Goal: Navigation & Orientation: Understand site structure

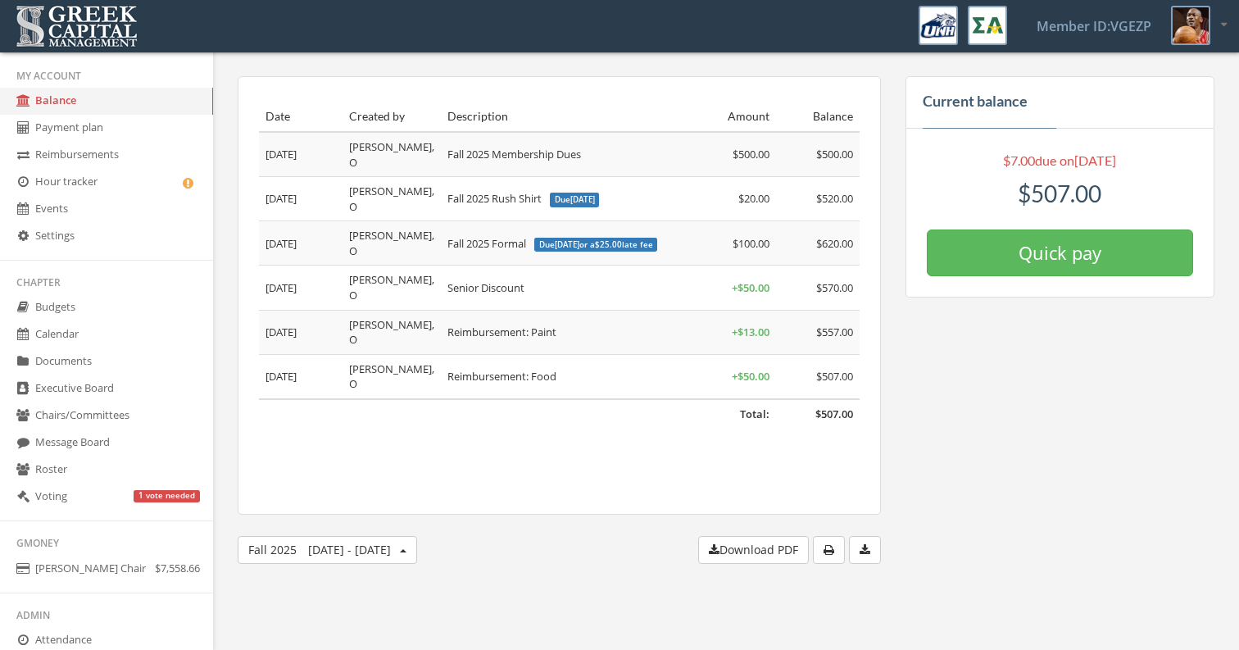
click at [115, 165] on link "Reimbursements" at bounding box center [106, 155] width 213 height 27
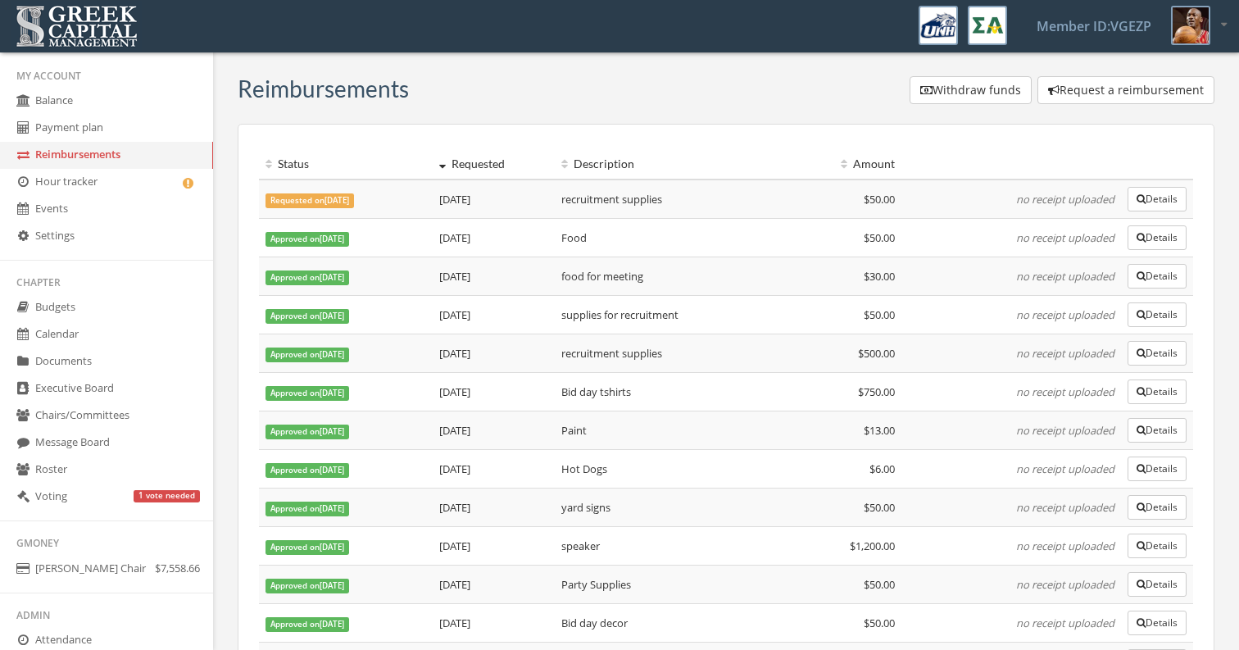
click at [130, 189] on link "Hour tracker" at bounding box center [106, 182] width 213 height 27
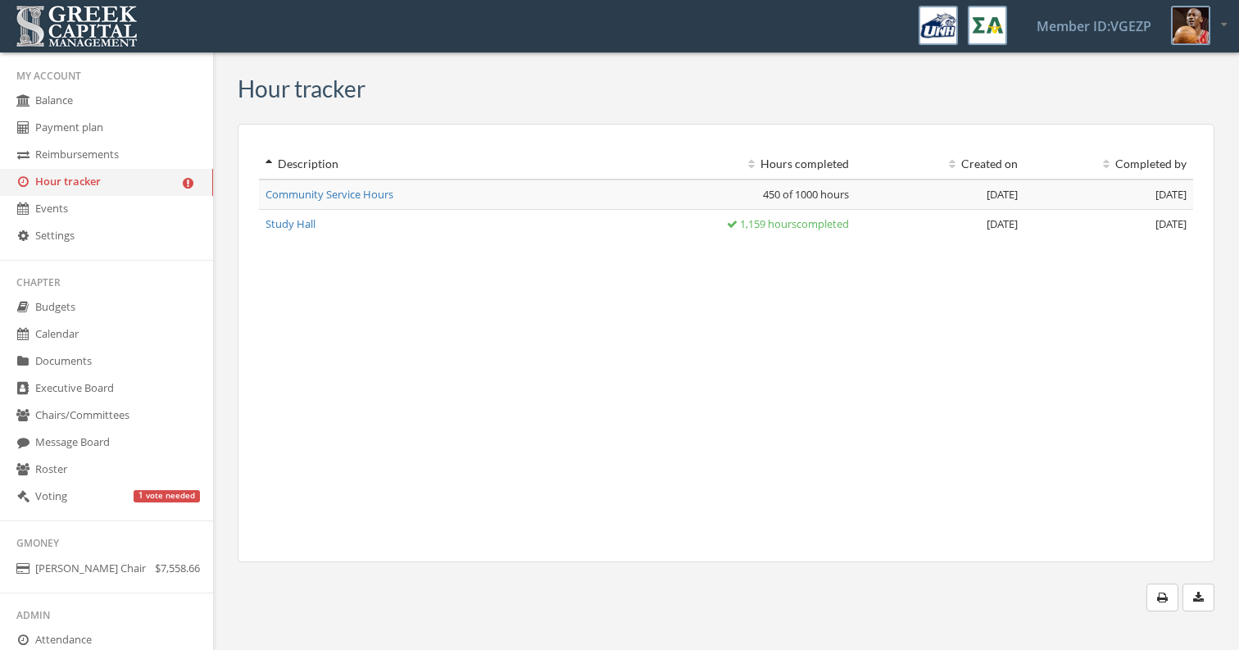
click at [134, 217] on link "Events" at bounding box center [106, 209] width 213 height 27
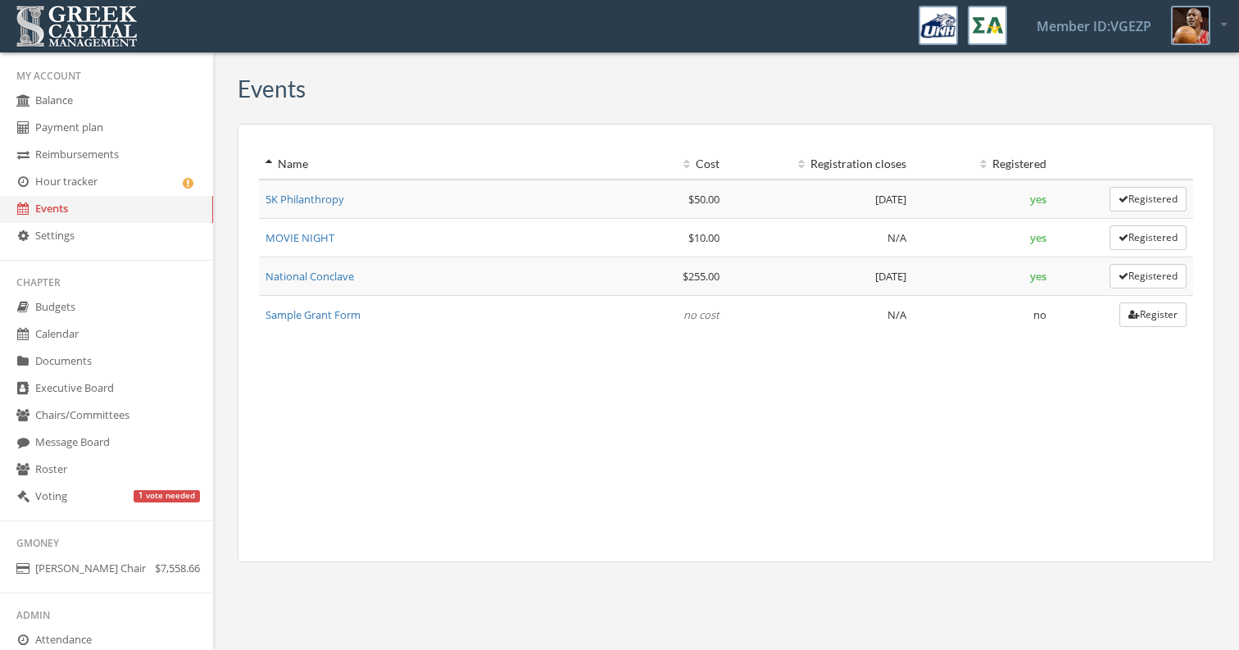
click at [138, 314] on link "Budgets" at bounding box center [106, 307] width 213 height 27
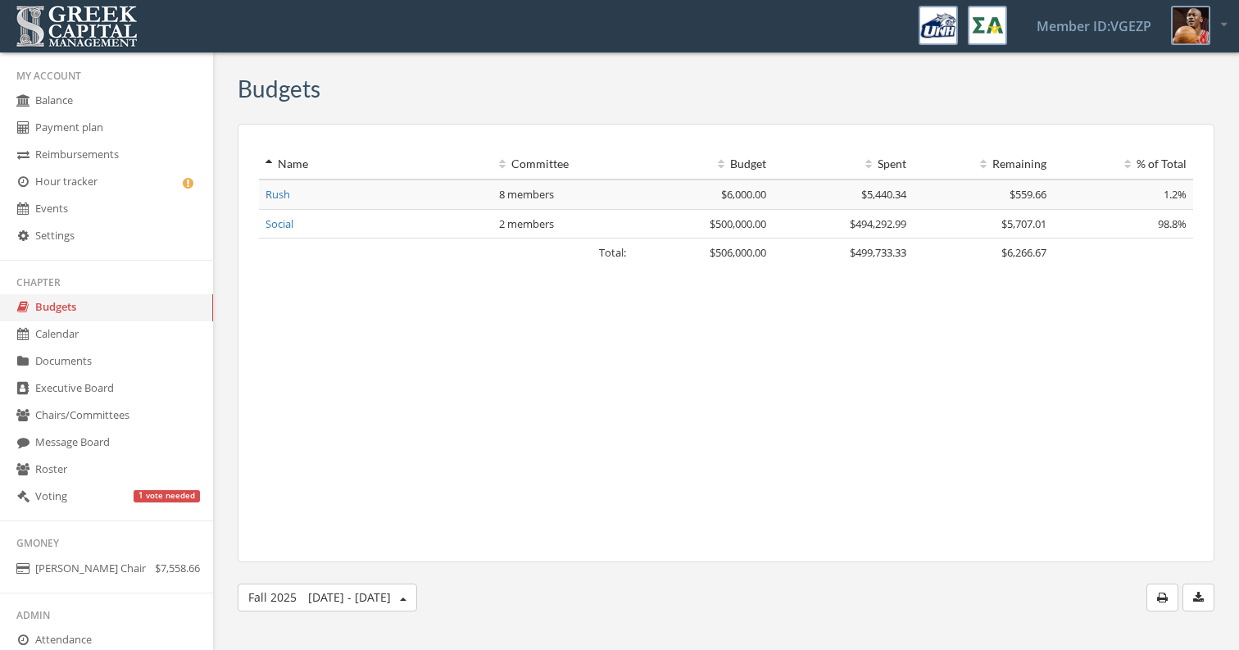
click at [173, 348] on link "Calendar" at bounding box center [106, 334] width 213 height 27
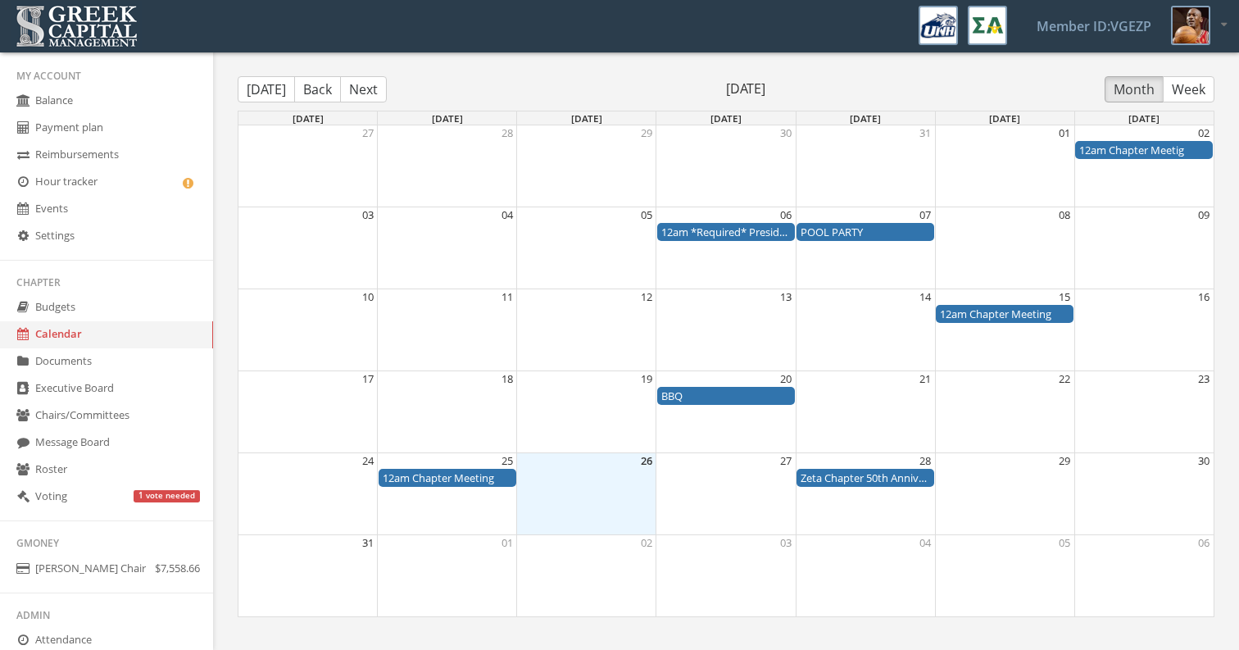
click at [157, 319] on link "Budgets" at bounding box center [106, 307] width 213 height 27
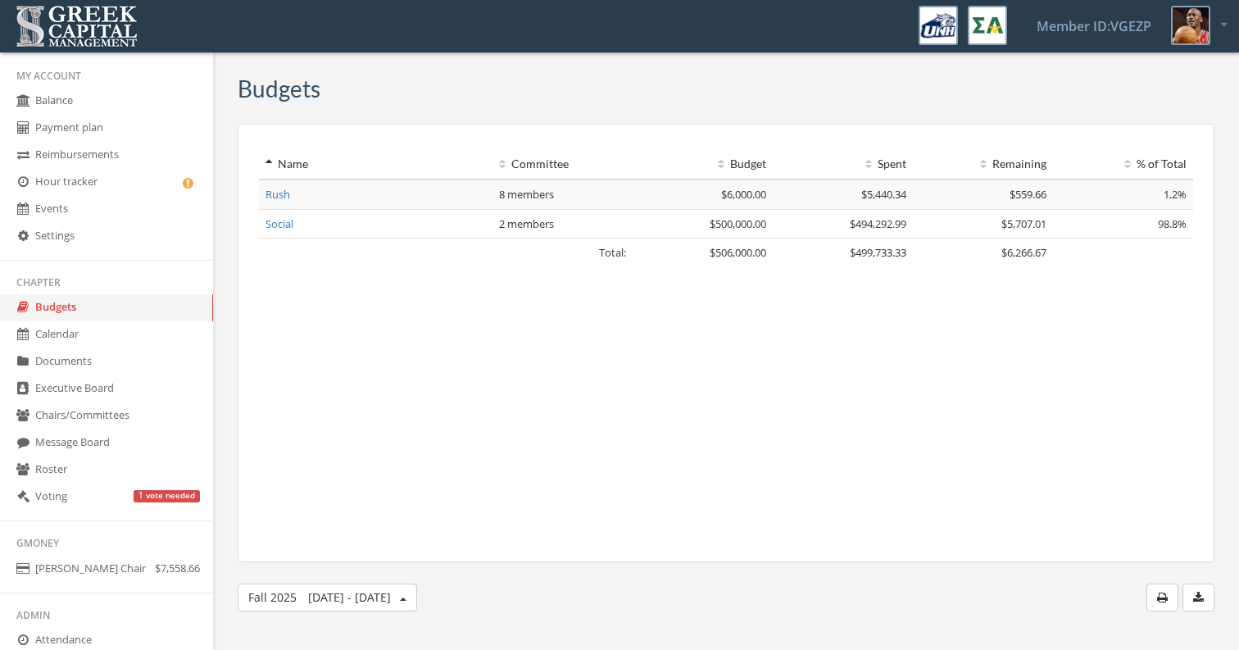
click at [151, 249] on link "Settings" at bounding box center [106, 236] width 213 height 27
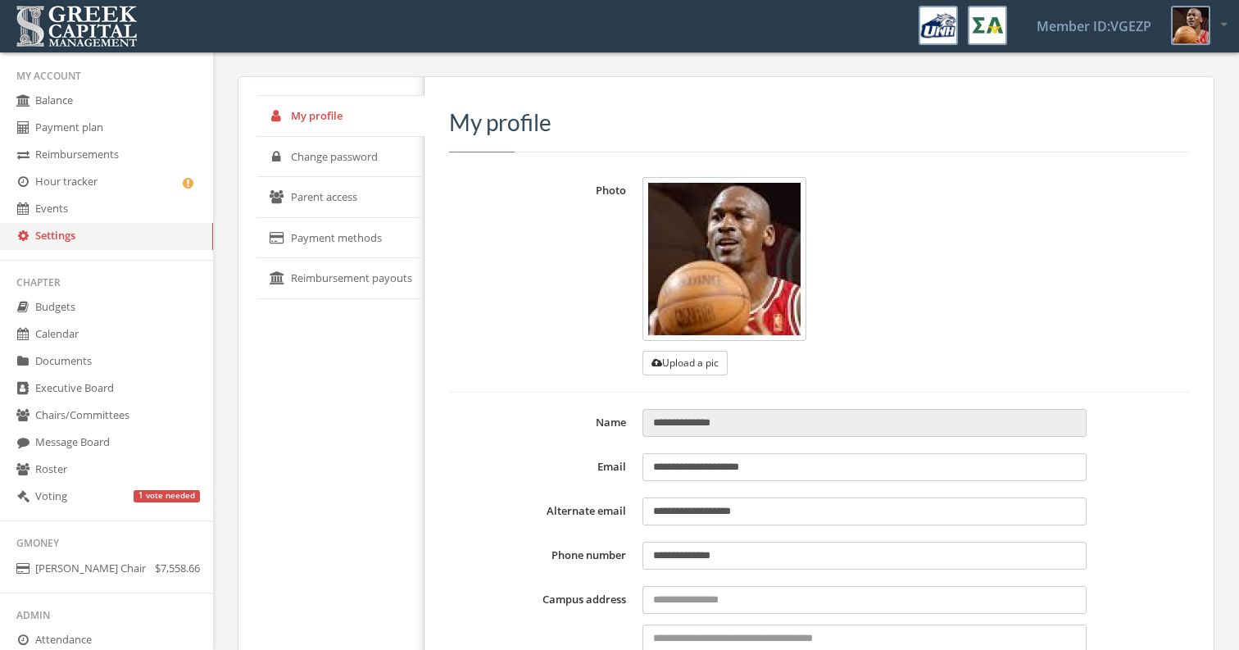
click at [143, 223] on link "Events" at bounding box center [106, 209] width 213 height 27
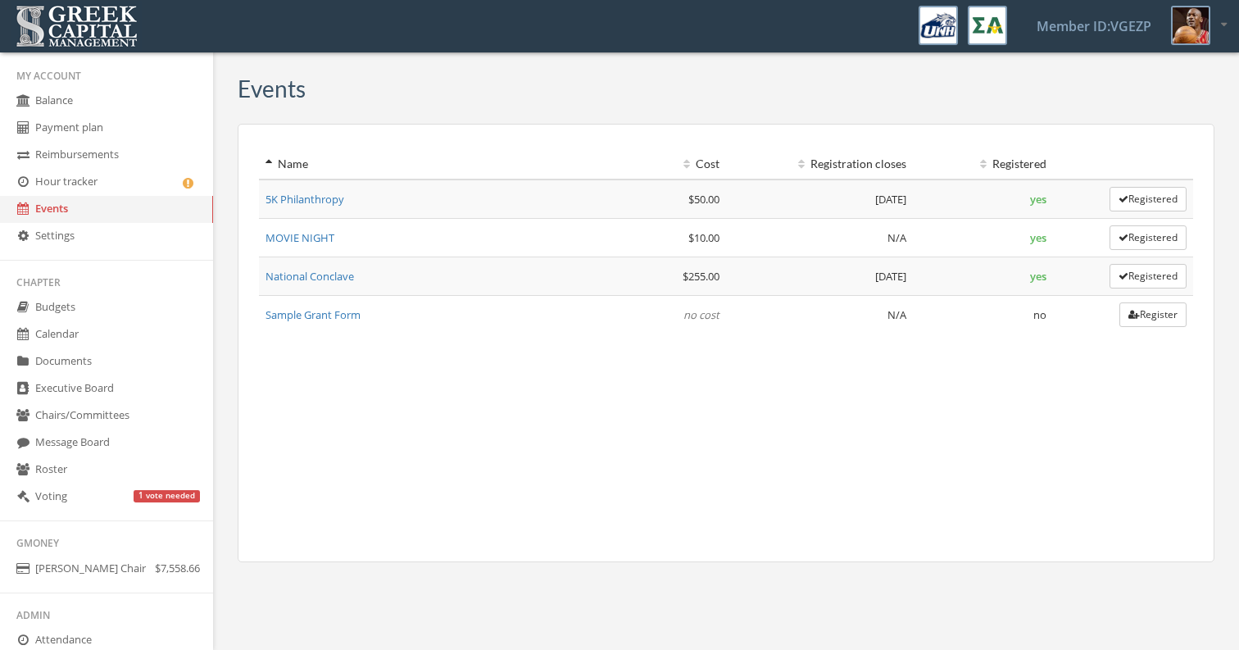
click at [133, 196] on link "Hour tracker" at bounding box center [106, 182] width 213 height 27
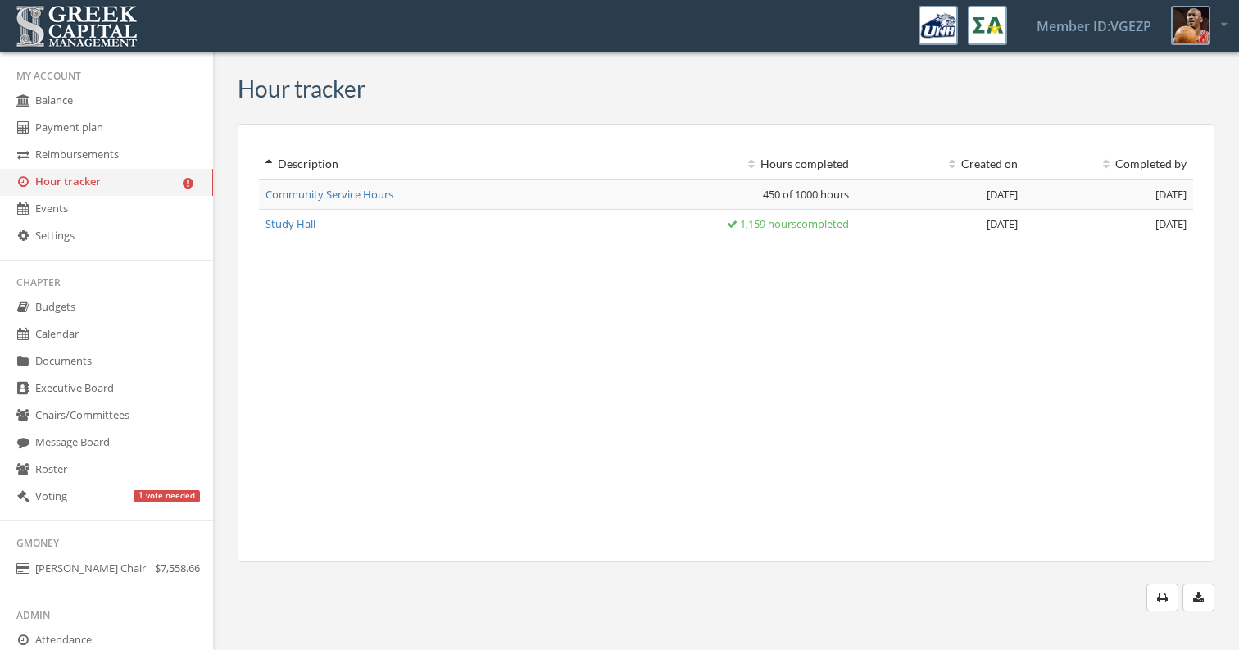
click at [129, 161] on link "Reimbursements" at bounding box center [106, 155] width 213 height 27
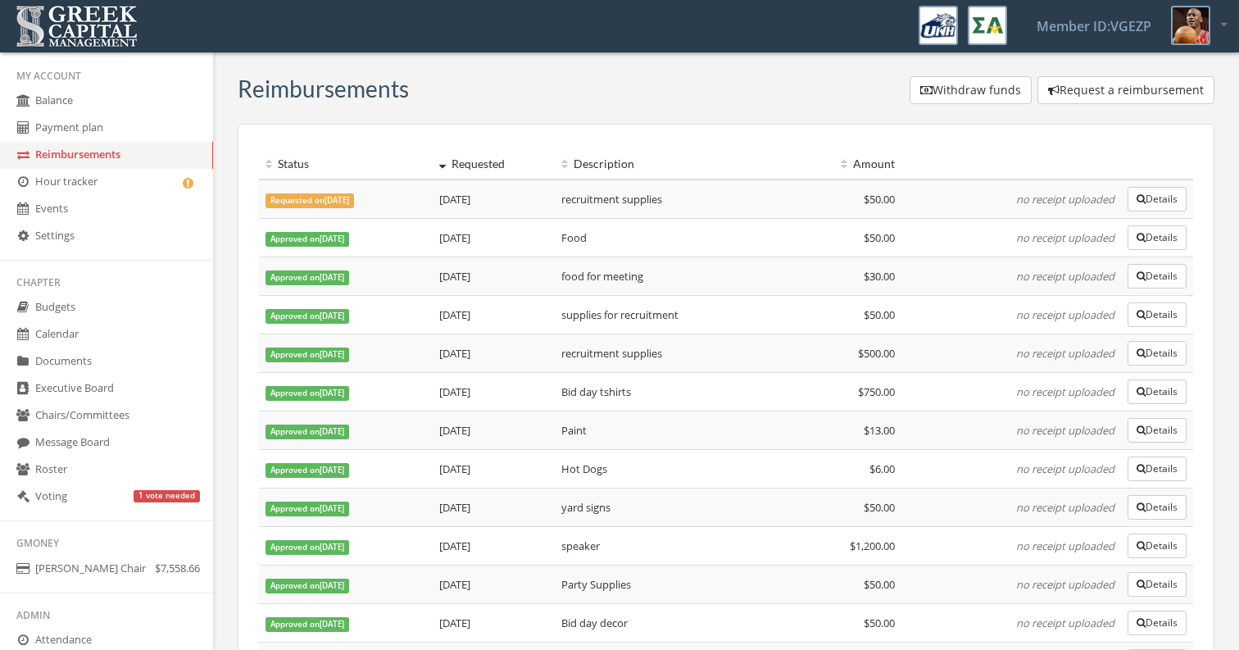
click at [122, 138] on link "Payment plan" at bounding box center [106, 128] width 213 height 27
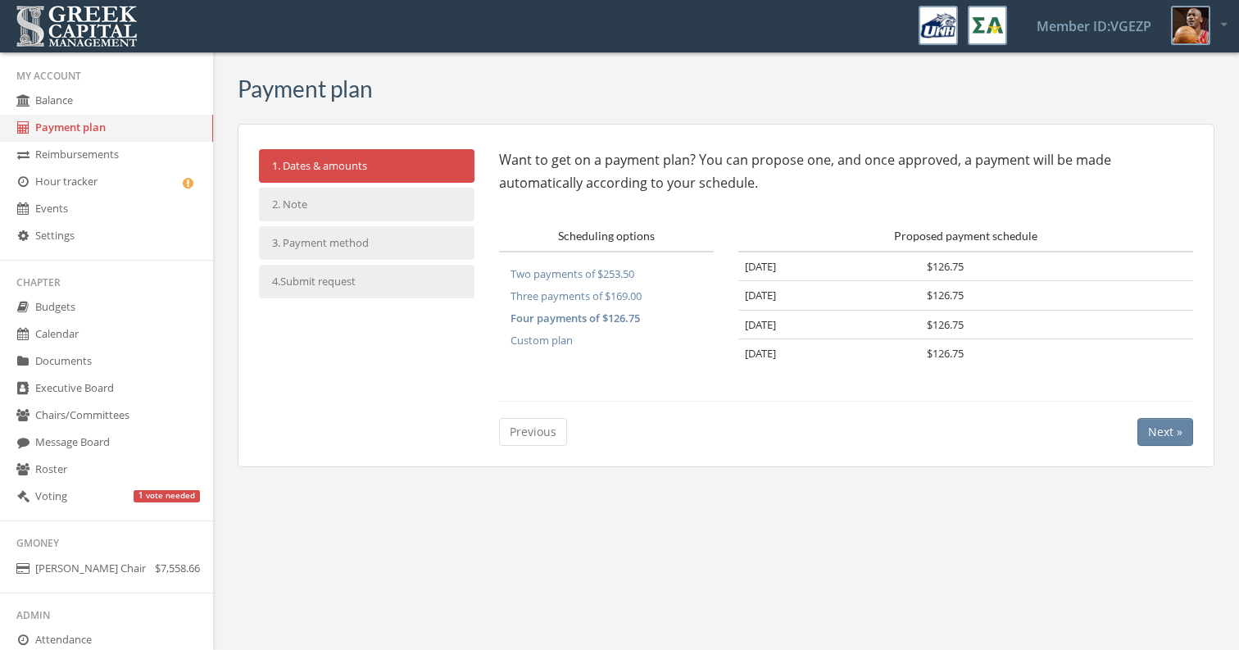
click at [128, 163] on link "Reimbursements" at bounding box center [106, 155] width 213 height 27
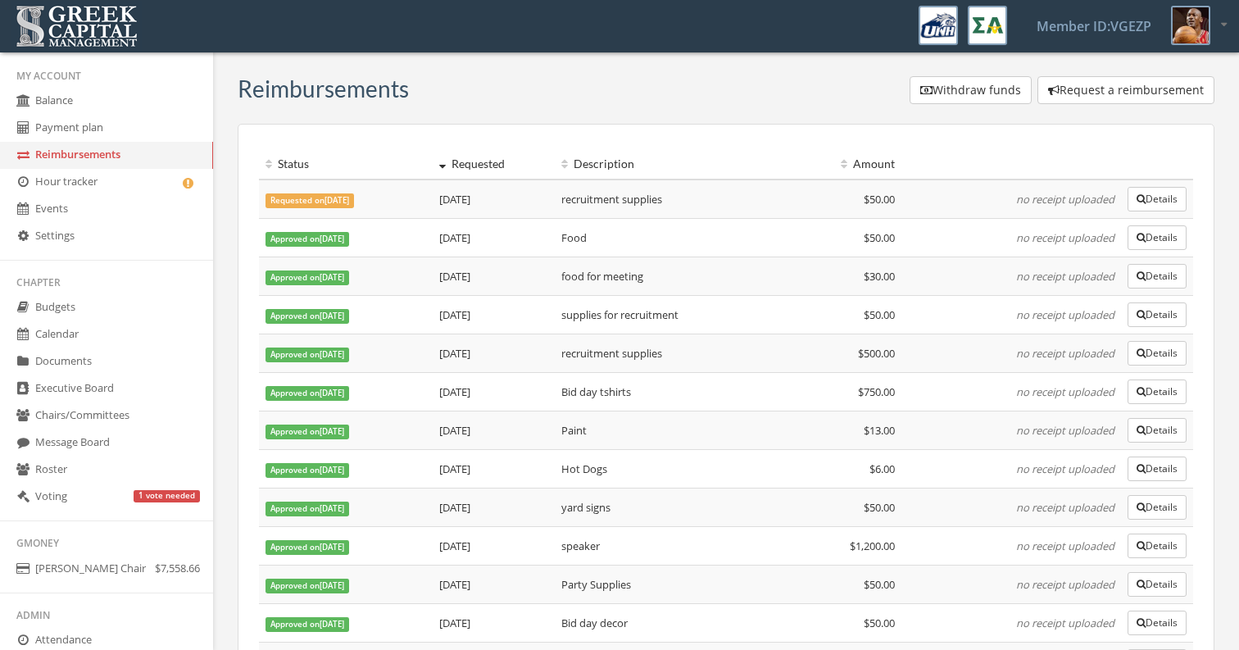
click at [109, 246] on link "Settings" at bounding box center [106, 236] width 213 height 27
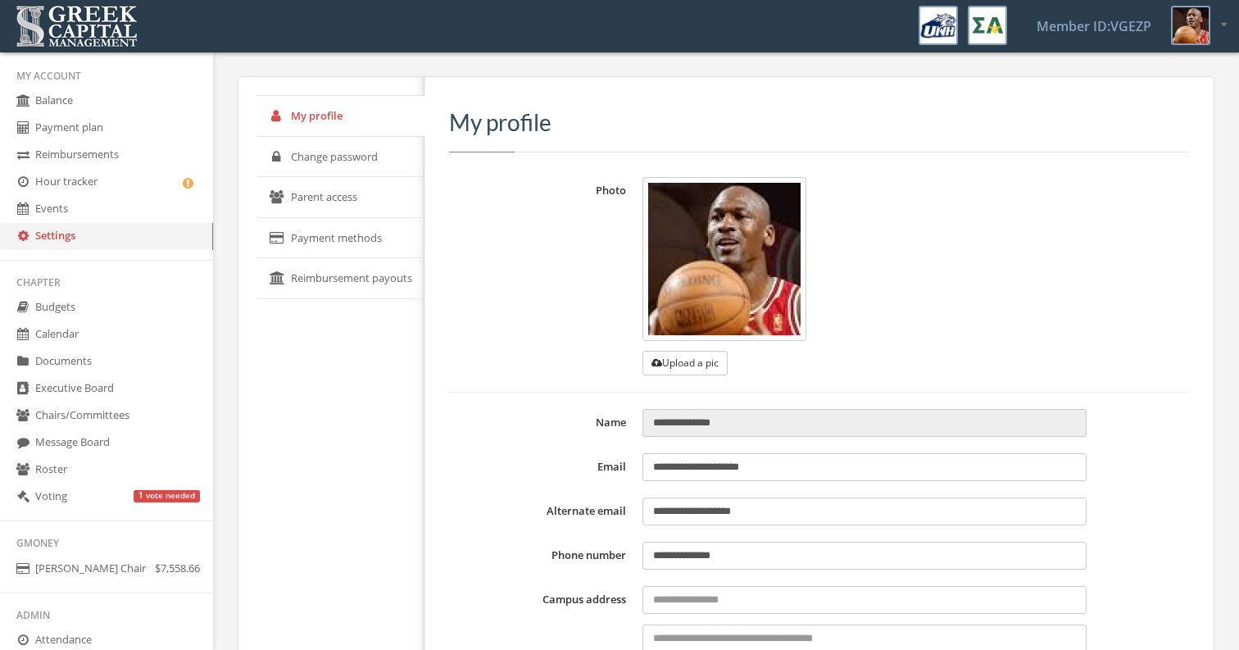
click at [101, 321] on link "Budgets" at bounding box center [106, 307] width 213 height 27
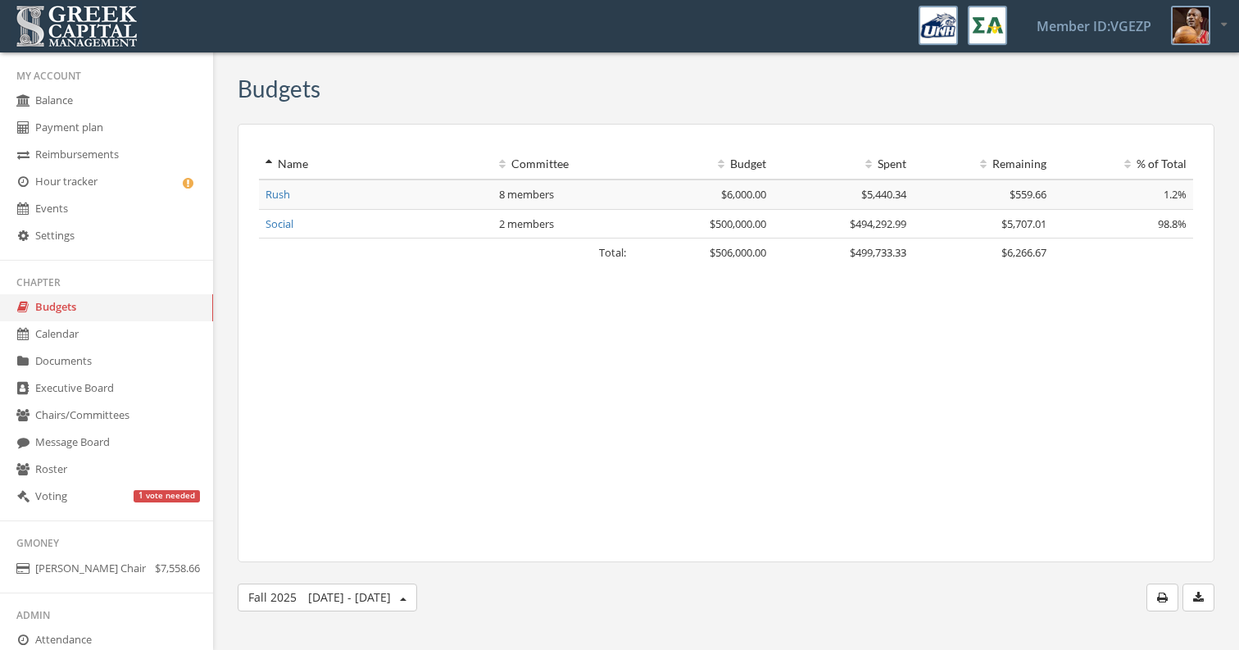
click at [135, 424] on link "Chairs/Committees" at bounding box center [106, 415] width 213 height 27
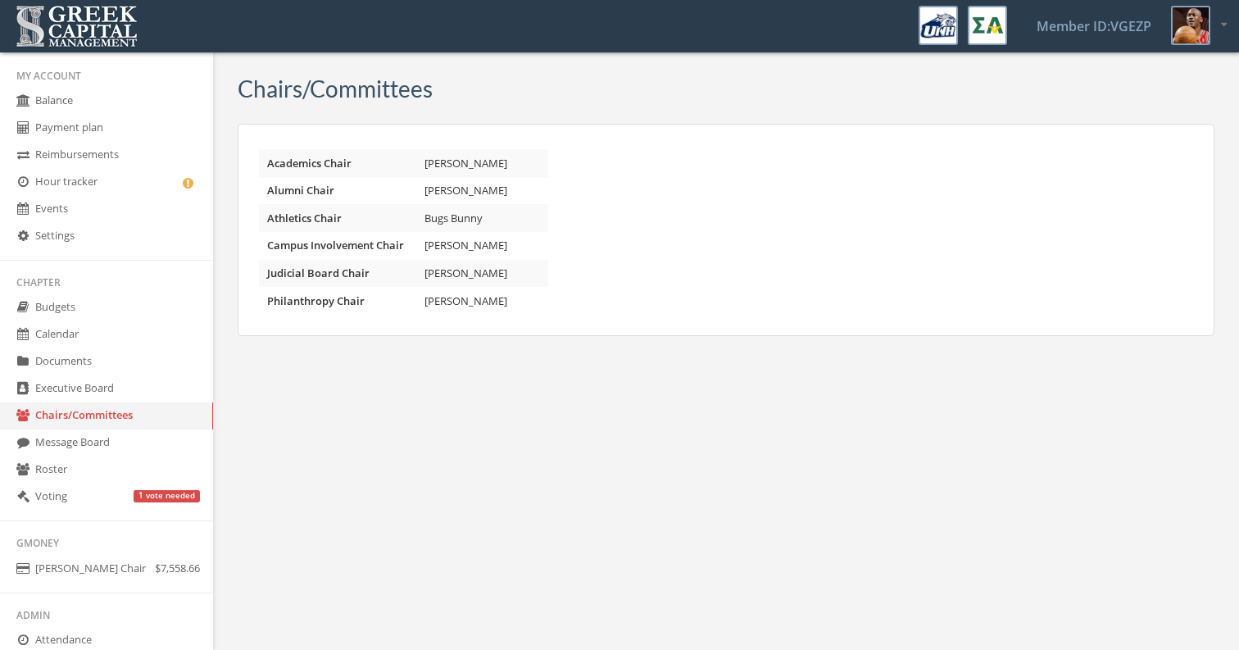
click at [124, 398] on link "Executive Board" at bounding box center [106, 388] width 213 height 27
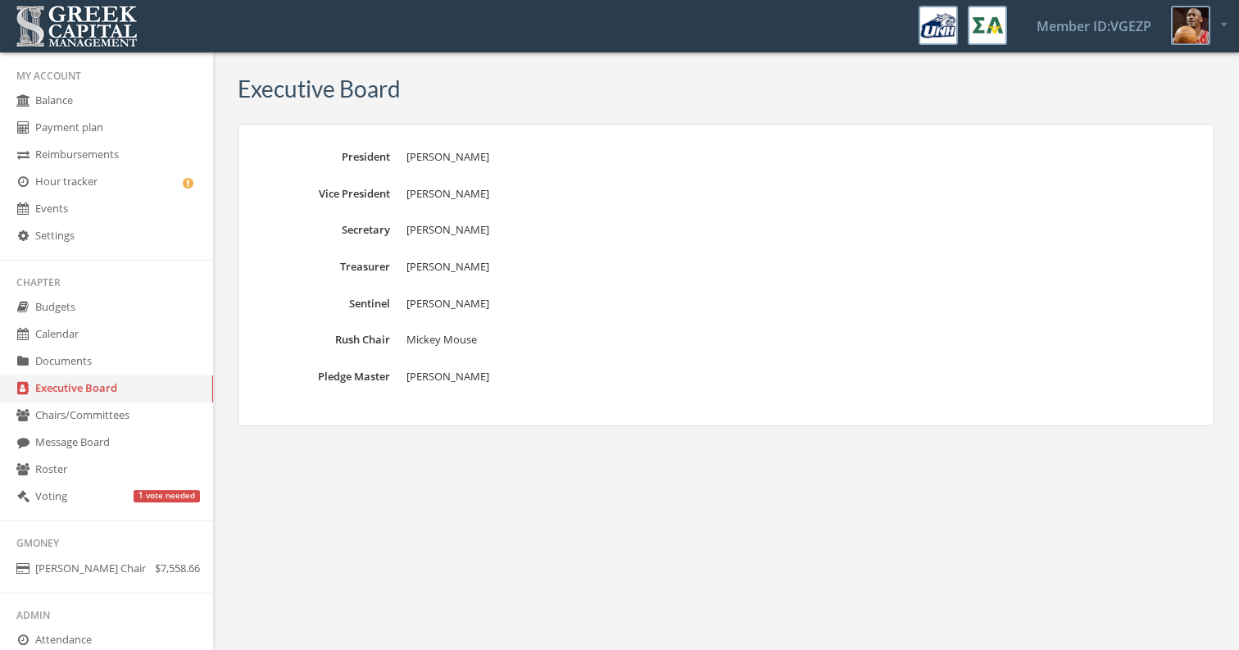
click at [128, 456] on link "Message Board" at bounding box center [106, 442] width 213 height 27
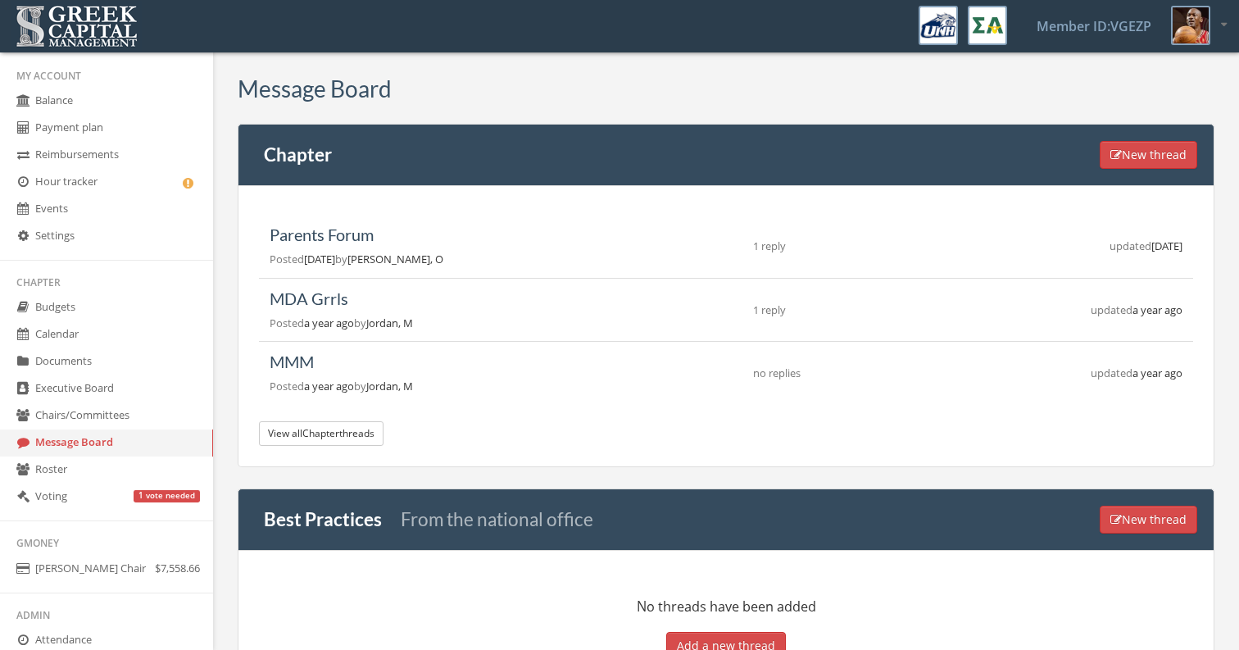
click at [135, 429] on link "Chairs/Committees" at bounding box center [106, 415] width 213 height 27
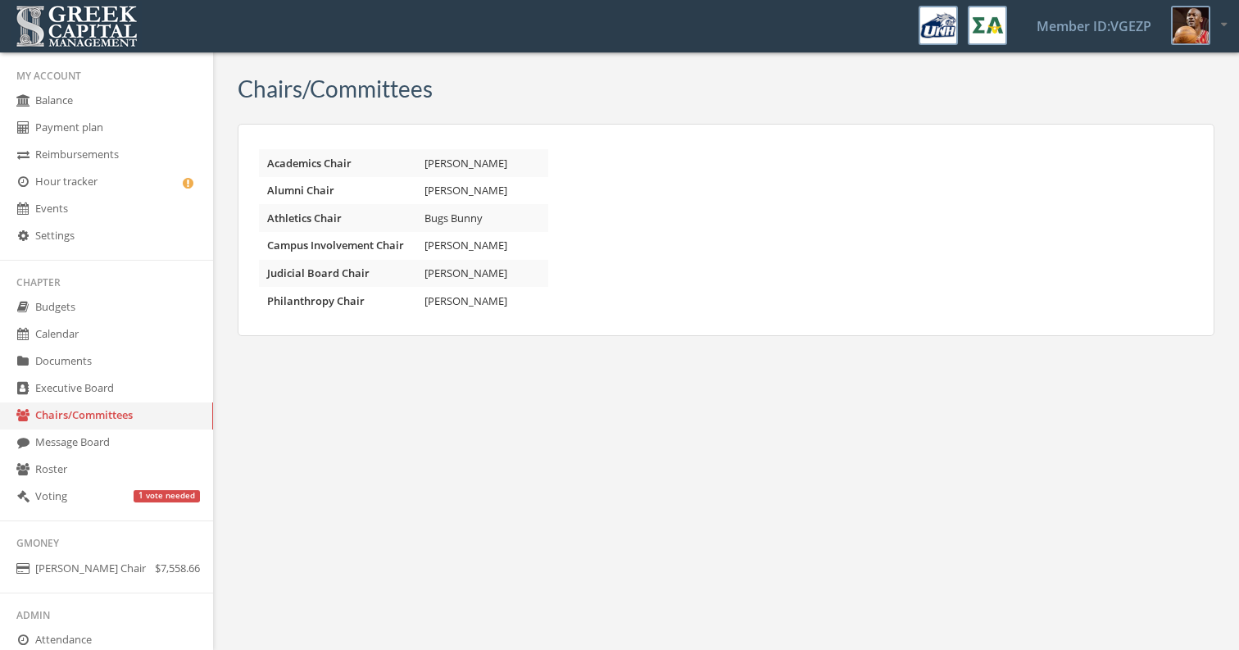
click at [120, 402] on link "Executive Board" at bounding box center [106, 388] width 213 height 27
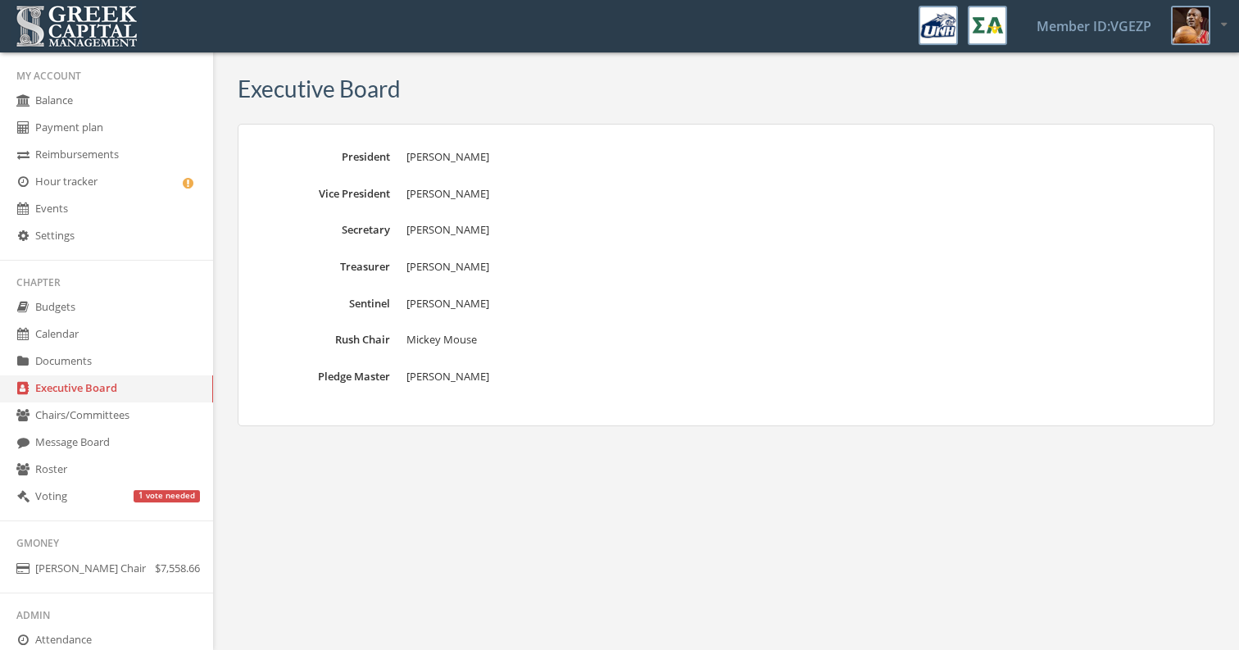
click at [124, 375] on link "Documents" at bounding box center [106, 361] width 213 height 27
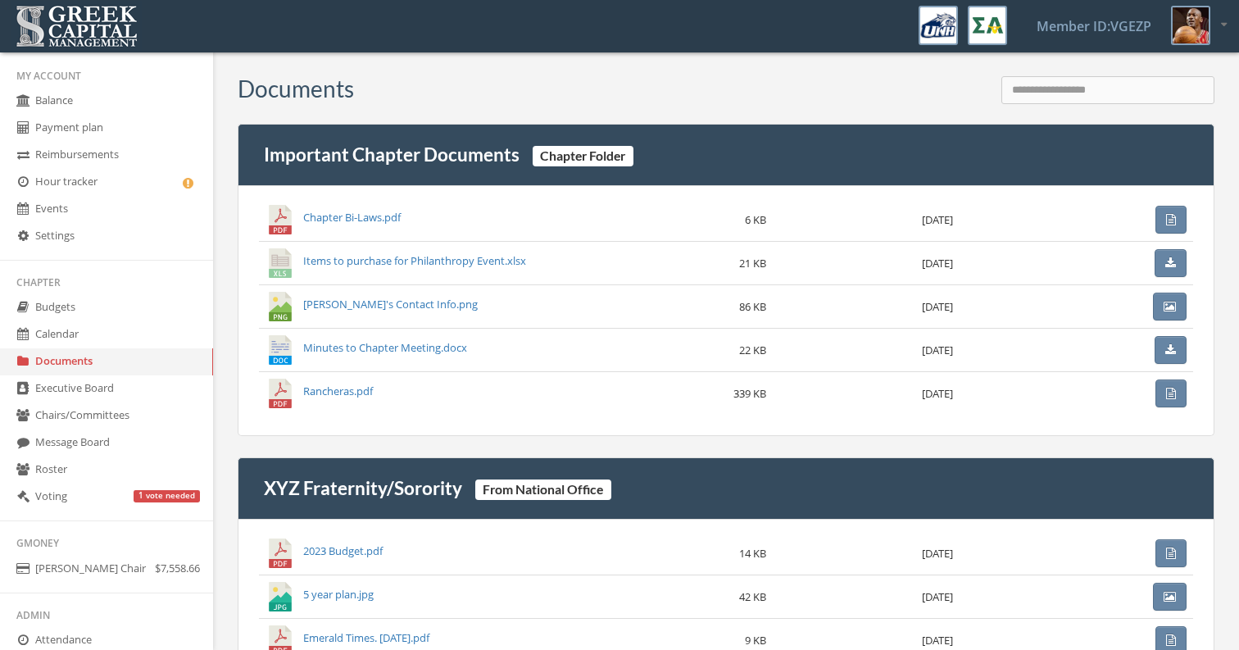
click at [114, 348] on link "Calendar" at bounding box center [106, 334] width 213 height 27
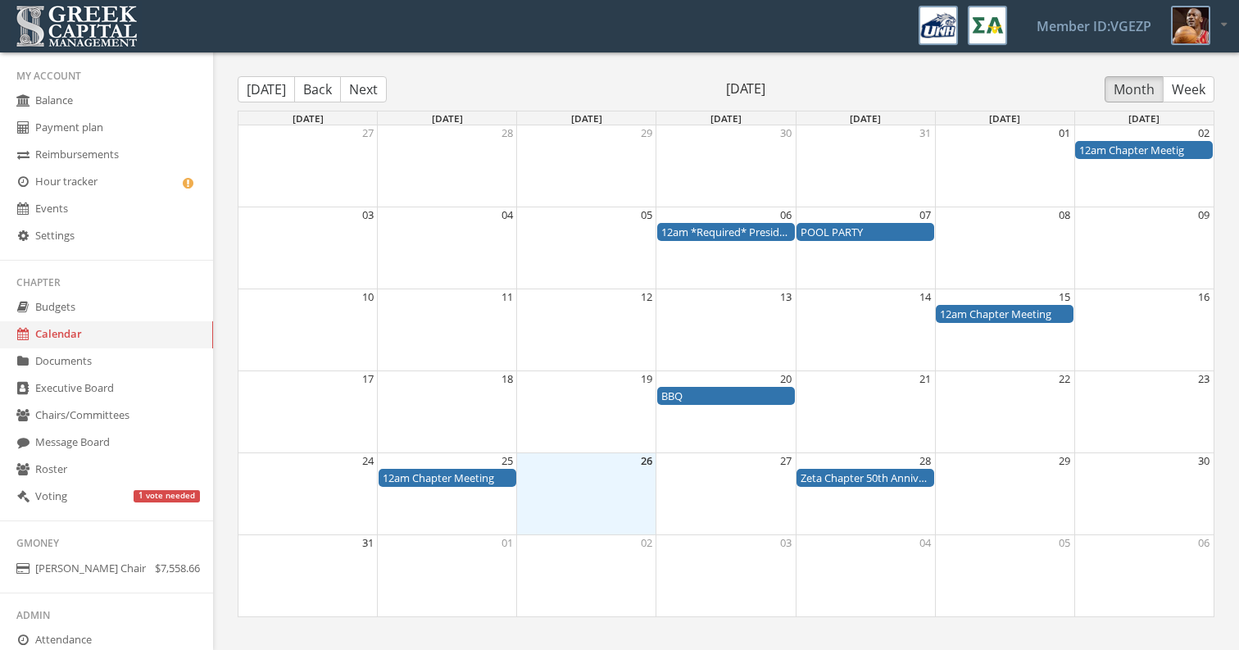
click at [223, 516] on div "[DATE] Back Next [DATE] Month Week [DATE] [DATE] [DATE] [DATE] [DATE] [DATE] [D…" at bounding box center [726, 340] width 1026 height 553
click at [1217, 26] on div at bounding box center [1199, 25] width 56 height 39
click at [1144, 107] on link "Logout" at bounding box center [1172, 110] width 118 height 25
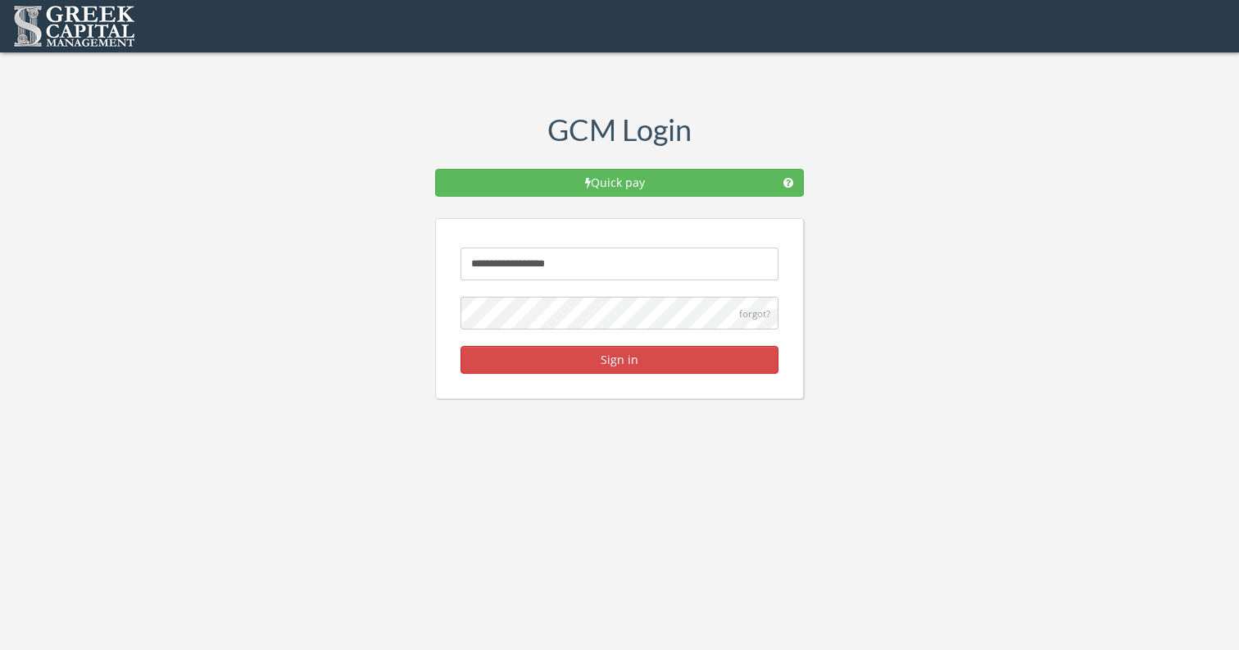
drag, startPoint x: 614, startPoint y: 270, endPoint x: 441, endPoint y: 270, distance: 172.9
click at [442, 270] on form "**********" at bounding box center [619, 308] width 369 height 181
type input "**********"
click at [815, 320] on div "**********" at bounding box center [619, 199] width 1239 height 399
click at [714, 349] on button "Sign in" at bounding box center [619, 360] width 318 height 28
